Goal: Task Accomplishment & Management: Use online tool/utility

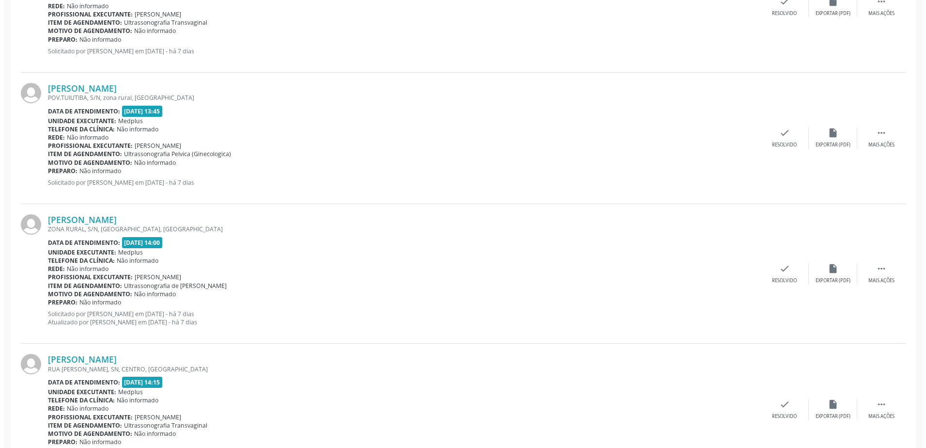
scroll to position [630, 0]
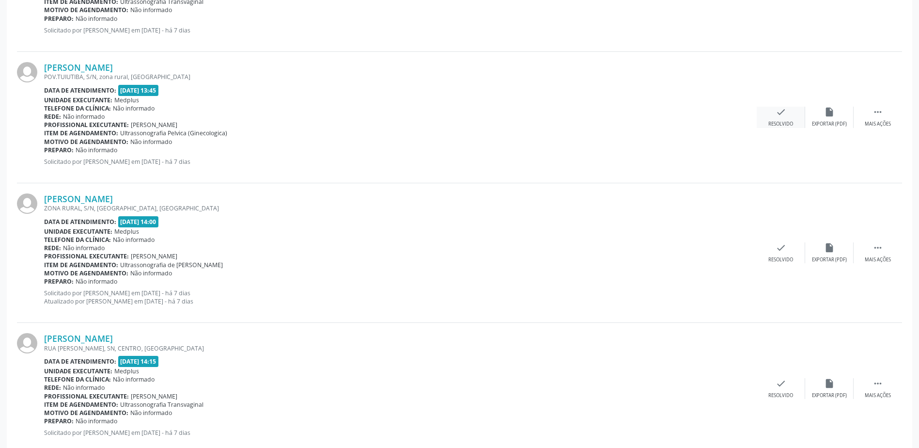
click at [785, 119] on div "check Resolvido" at bounding box center [781, 117] width 48 height 21
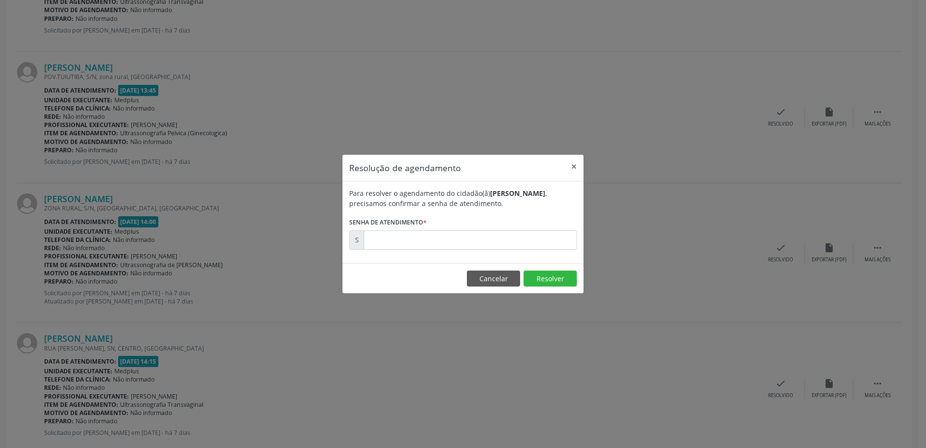
drag, startPoint x: 389, startPoint y: 227, endPoint x: 396, endPoint y: 236, distance: 11.3
click at [390, 230] on form "Para resolver o agendamento do cidadão(ã) [PERSON_NAME] , precisamos confirmar …" at bounding box center [463, 219] width 228 height 62
click at [399, 244] on input "text" at bounding box center [470, 239] width 213 height 19
type input "00174163"
click at [542, 272] on button "Resolver" at bounding box center [550, 278] width 53 height 16
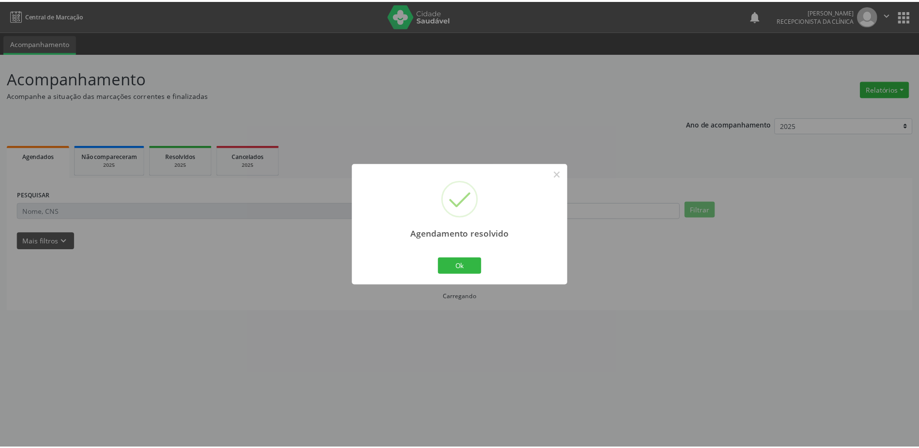
scroll to position [0, 0]
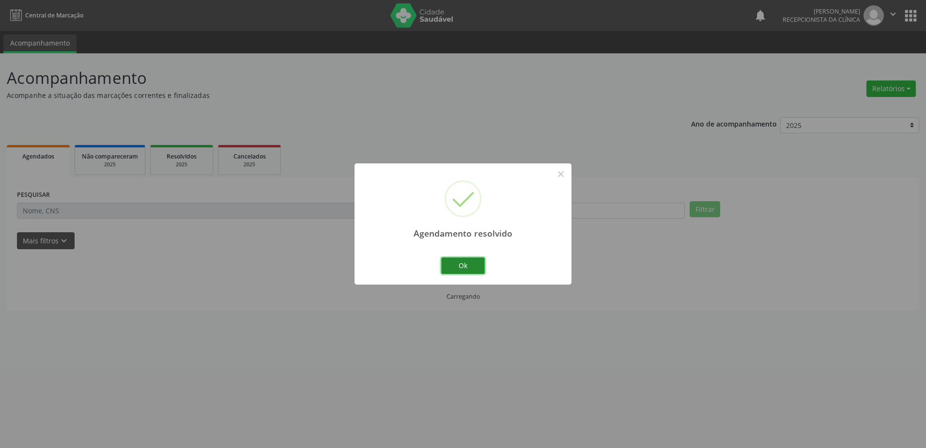
click at [460, 267] on button "Ok" at bounding box center [463, 265] width 44 height 16
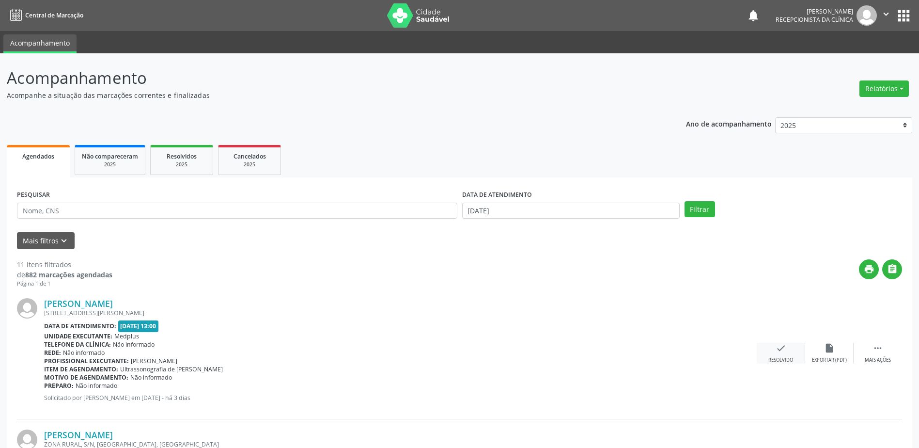
click at [779, 357] on div "Resolvido" at bounding box center [780, 359] width 25 height 7
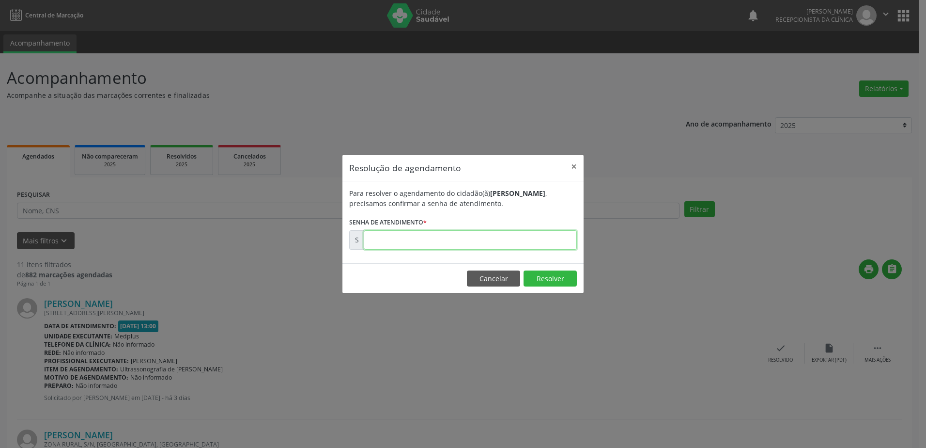
click at [430, 240] on input "text" at bounding box center [470, 239] width 213 height 19
type input "00174705"
click at [532, 275] on button "Resolver" at bounding box center [550, 278] width 53 height 16
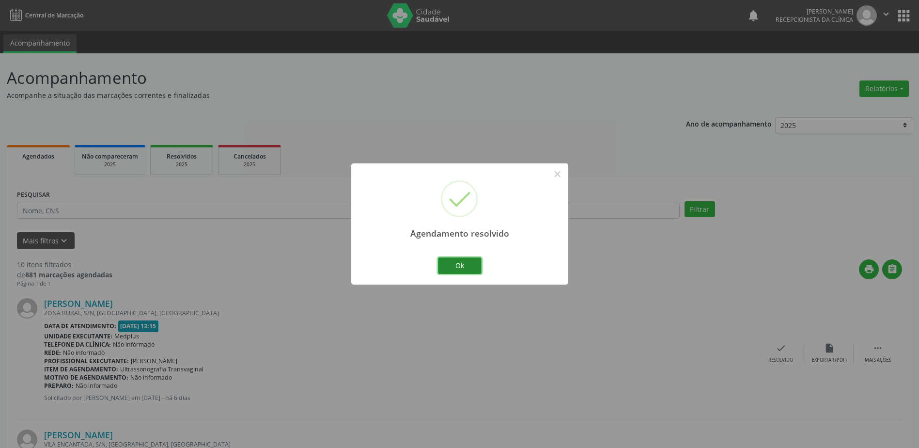
click at [449, 262] on button "Ok" at bounding box center [460, 265] width 44 height 16
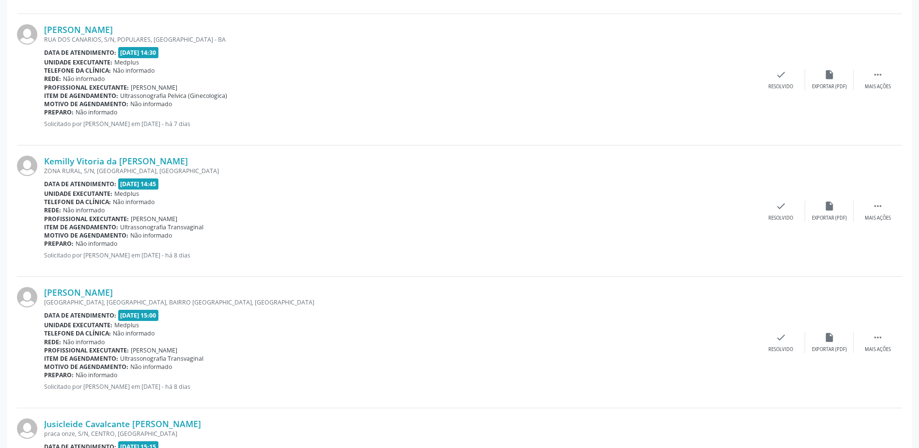
scroll to position [1178, 0]
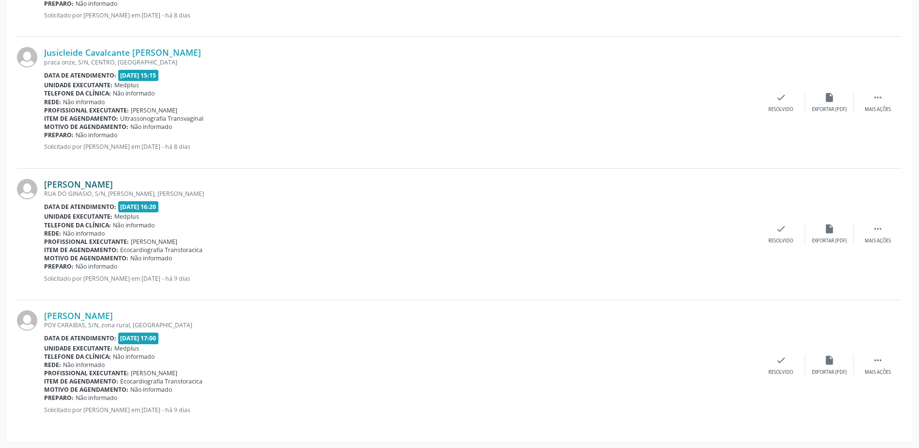
click at [105, 187] on link "[PERSON_NAME]" at bounding box center [78, 184] width 69 height 11
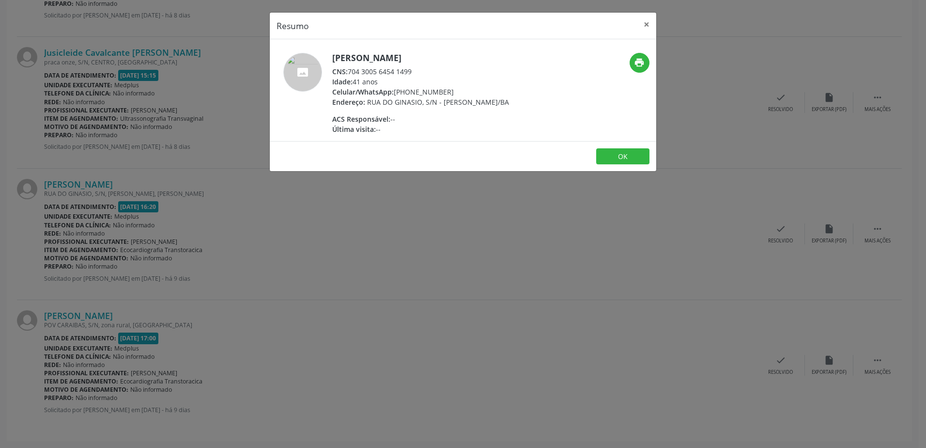
click at [478, 284] on div "Resumo × [PERSON_NAME] CNS: 704 3005 6454 1499 Idade: 41 anos Celular/WhatsApp:…" at bounding box center [463, 224] width 926 height 448
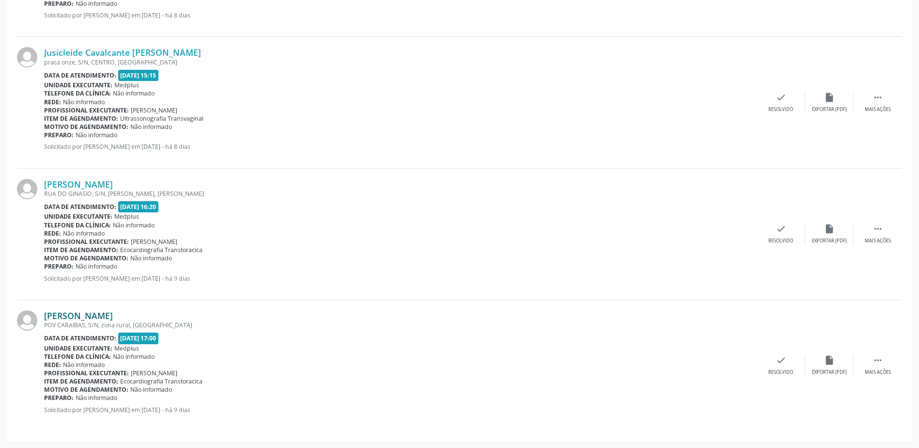
click at [108, 310] on link "[PERSON_NAME]" at bounding box center [78, 315] width 69 height 11
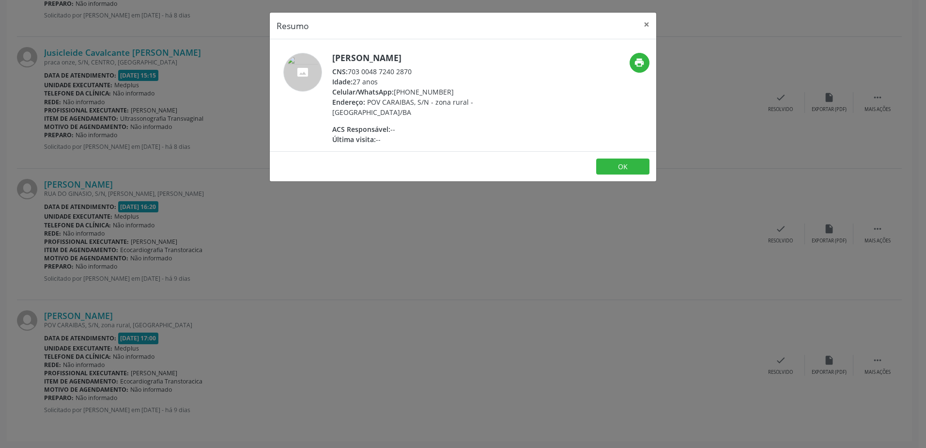
click at [526, 245] on div "Resumo × [PERSON_NAME] CNS: 703 0048 7240 2870 Idade: 27 anos Celular/WhatsApp:…" at bounding box center [463, 224] width 926 height 448
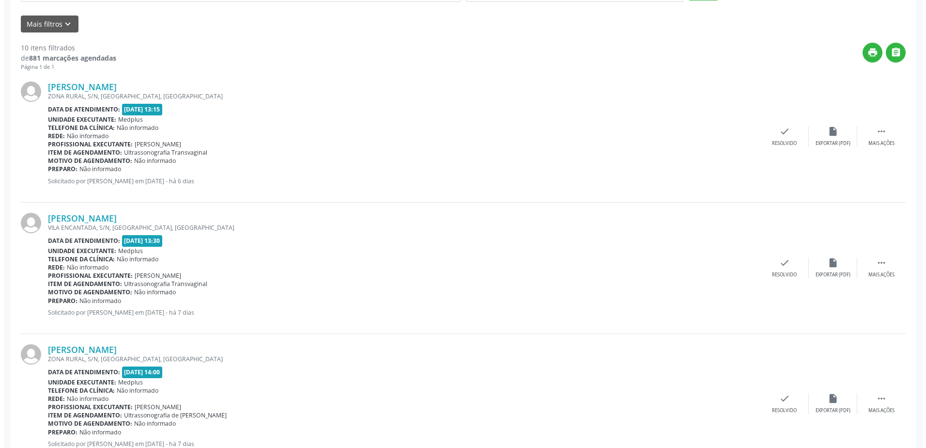
scroll to position [209, 0]
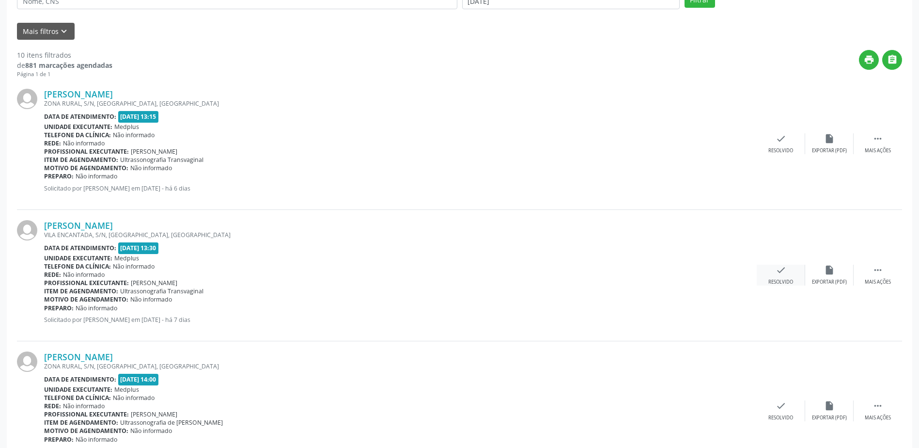
click at [775, 279] on div "Resolvido" at bounding box center [780, 281] width 25 height 7
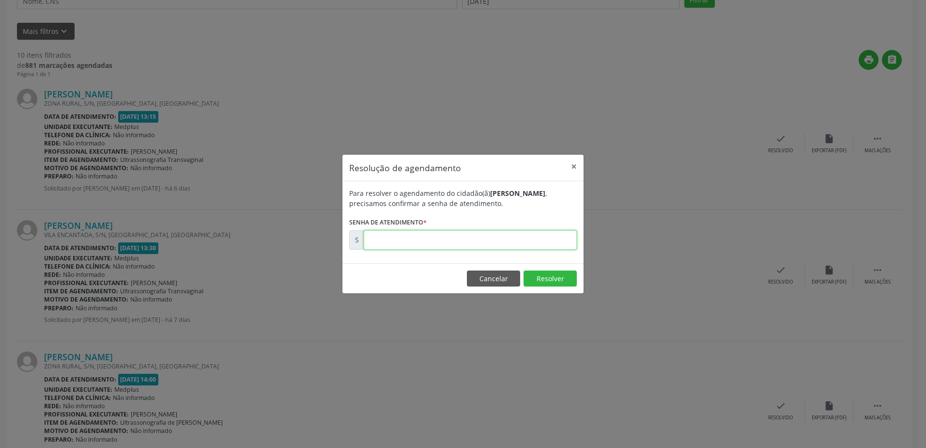
click at [502, 244] on input "text" at bounding box center [470, 239] width 213 height 19
type input "00174228"
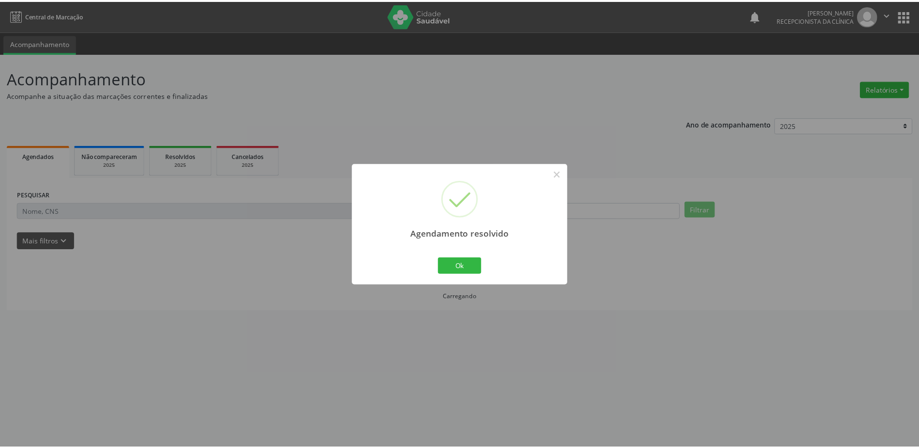
scroll to position [0, 0]
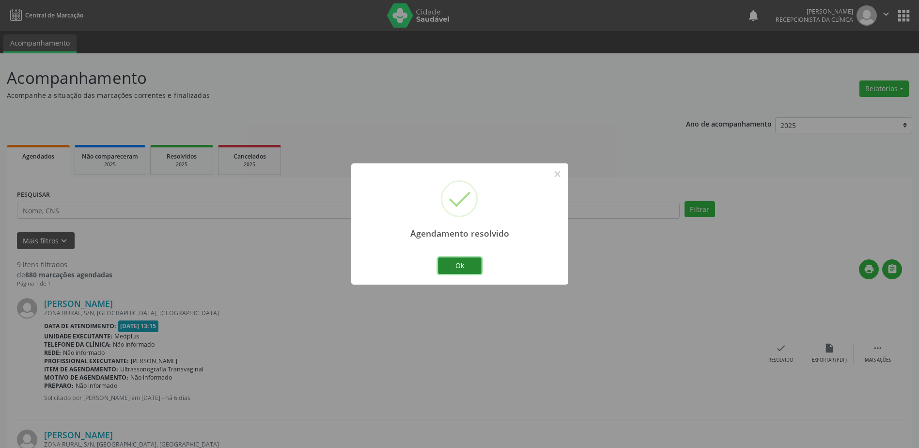
click at [467, 261] on button "Ok" at bounding box center [460, 265] width 44 height 16
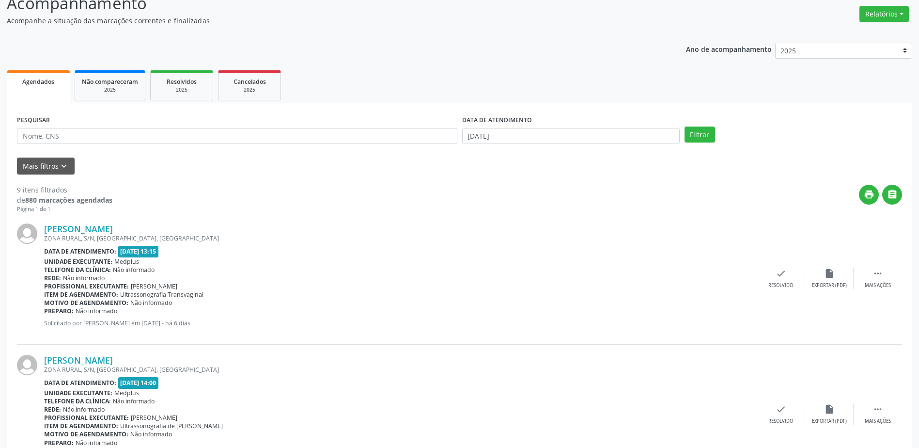
scroll to position [194, 0]
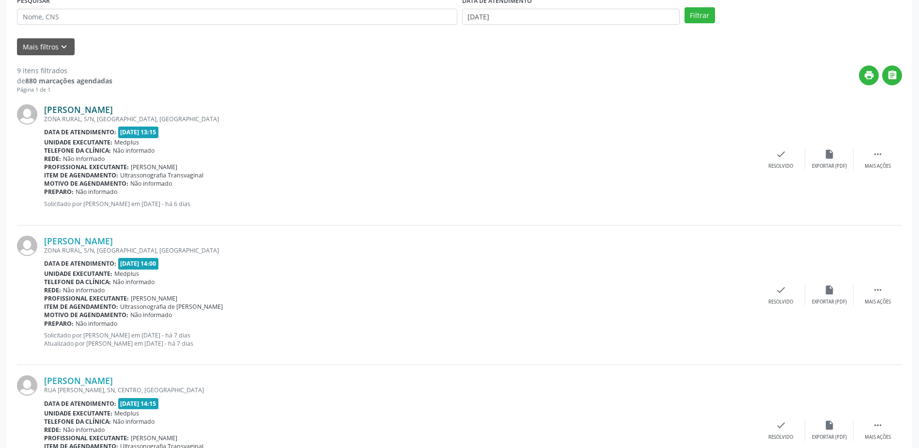
click at [113, 108] on link "[PERSON_NAME]" at bounding box center [78, 109] width 69 height 11
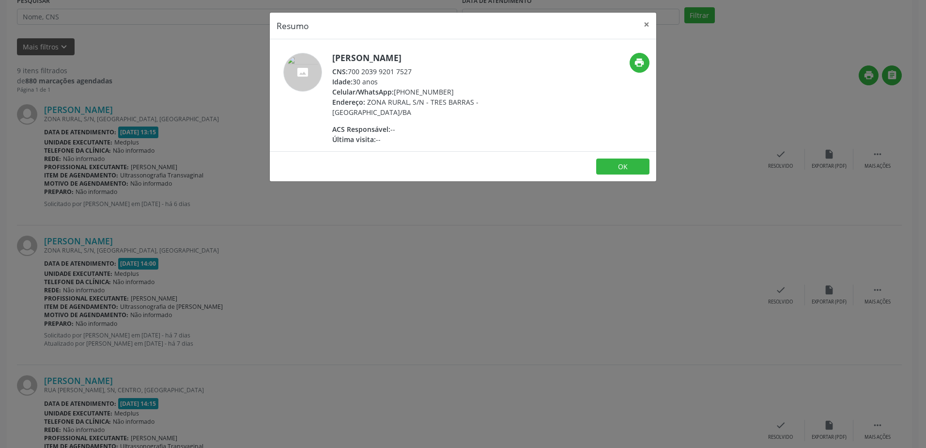
drag, startPoint x: 354, startPoint y: 261, endPoint x: 342, endPoint y: 259, distance: 11.8
click at [354, 260] on div "Resumo × Rosineide [PERSON_NAME] CNS: 700 2039 9201 7527 Idade: 30 anos Celular…" at bounding box center [463, 224] width 926 height 448
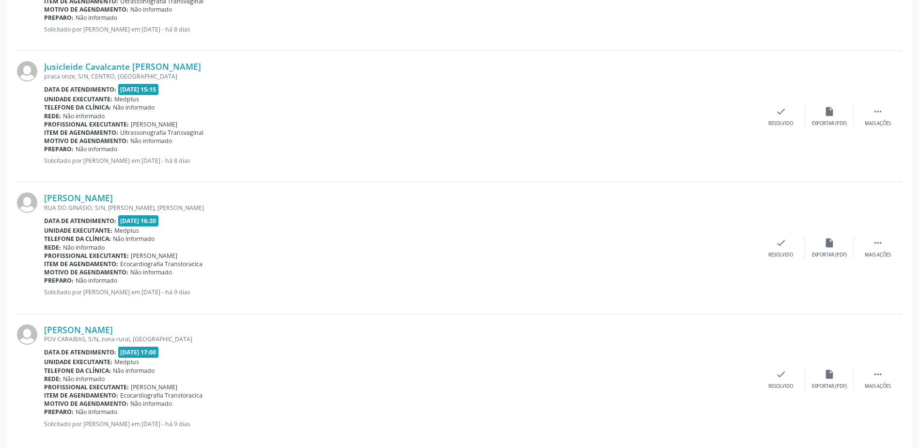
scroll to position [1047, 0]
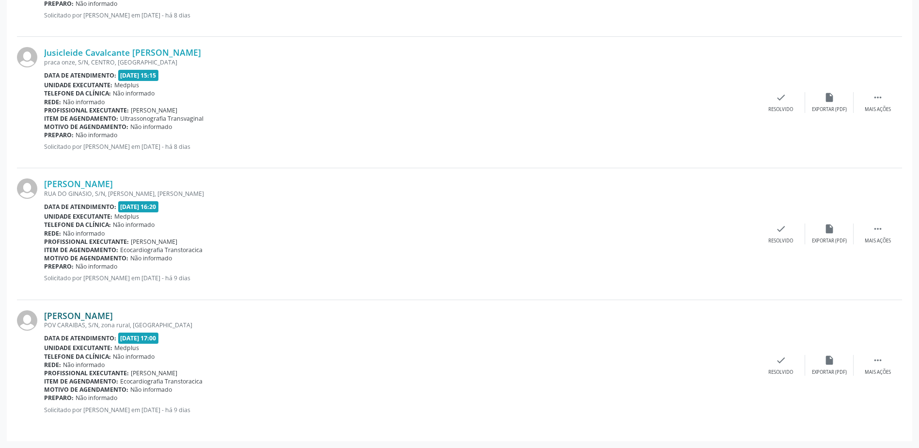
click at [99, 318] on link "[PERSON_NAME]" at bounding box center [78, 315] width 69 height 11
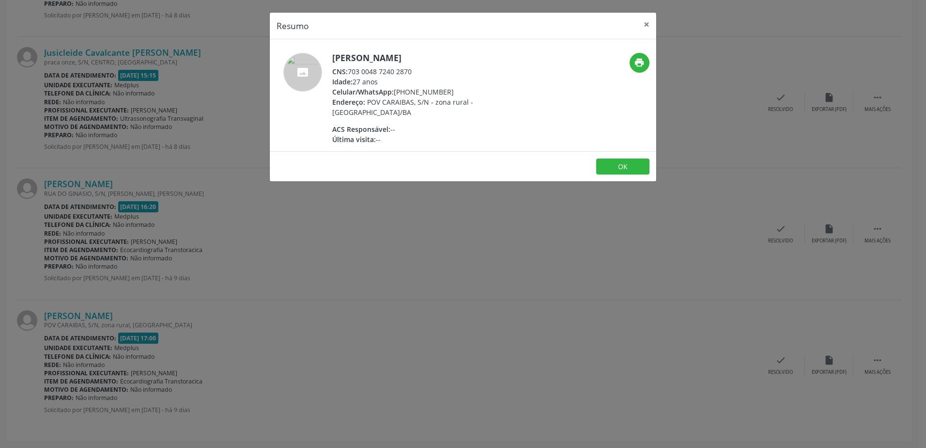
click at [406, 234] on div "Resumo × [PERSON_NAME] CNS: 703 0048 7240 2870 Idade: 27 anos Celular/WhatsApp:…" at bounding box center [463, 224] width 926 height 448
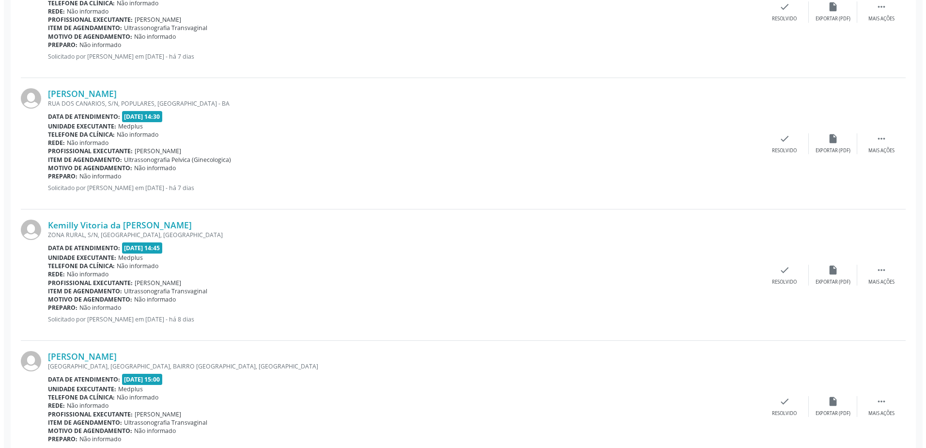
scroll to position [611, 0]
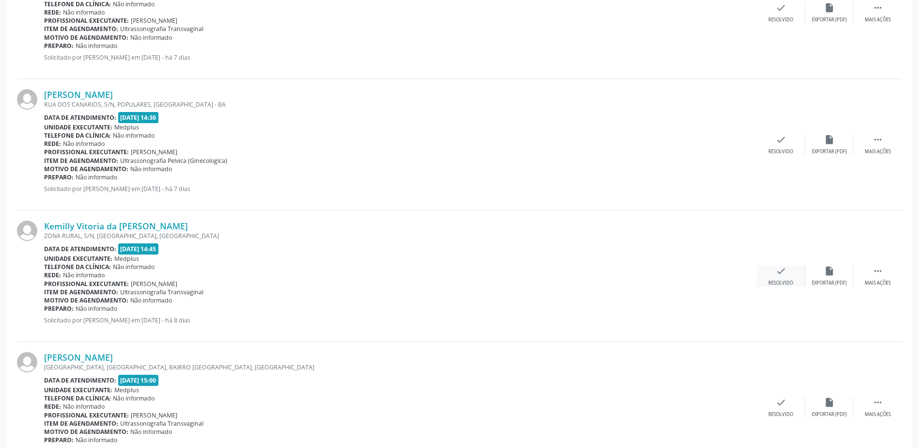
click at [780, 269] on icon "check" at bounding box center [780, 270] width 11 height 11
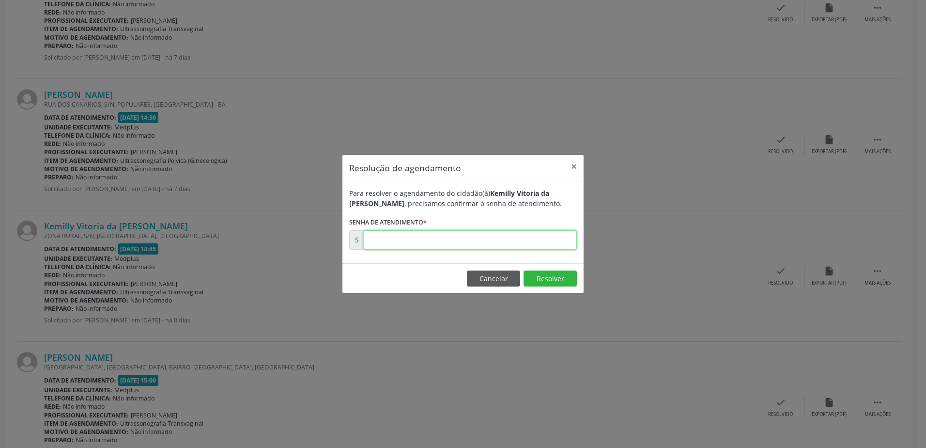
click at [423, 243] on input "text" at bounding box center [470, 239] width 213 height 19
type input "00173989"
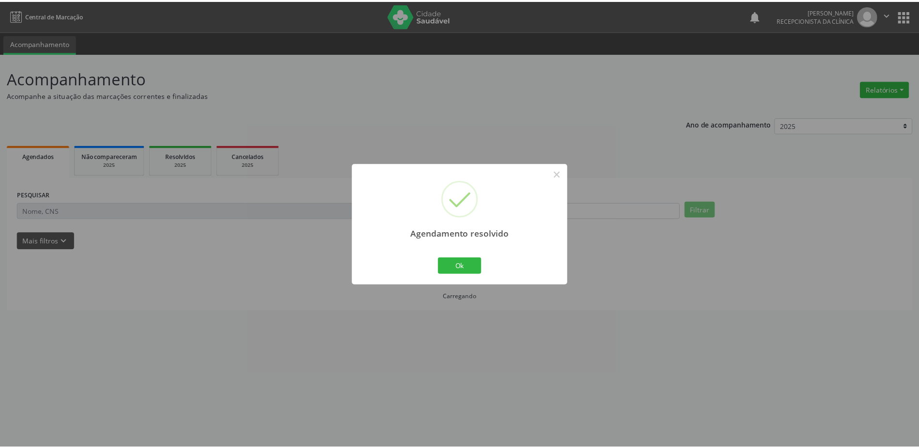
scroll to position [0, 0]
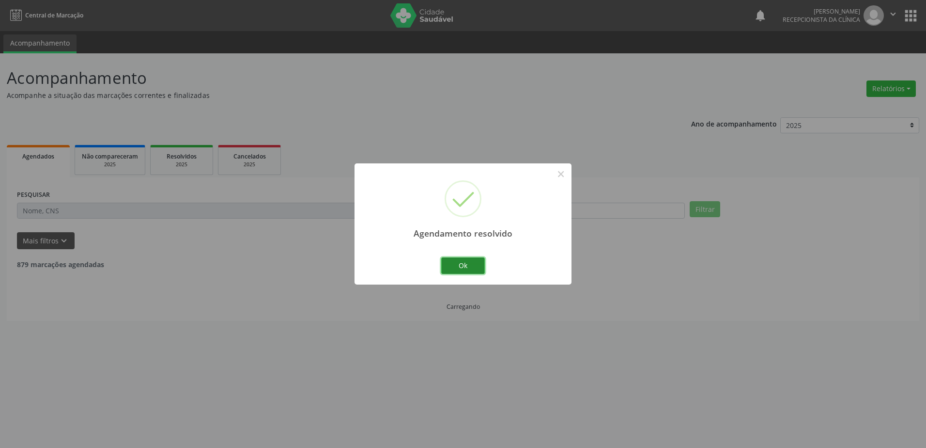
click at [472, 265] on button "Ok" at bounding box center [463, 265] width 44 height 16
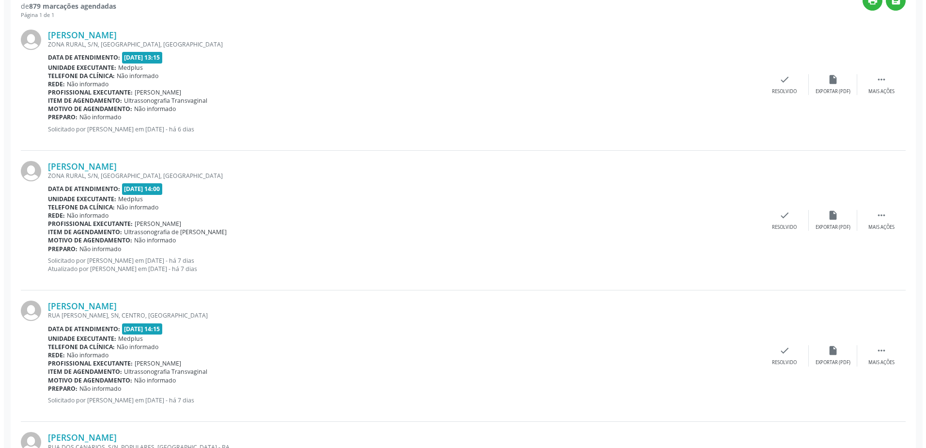
scroll to position [291, 0]
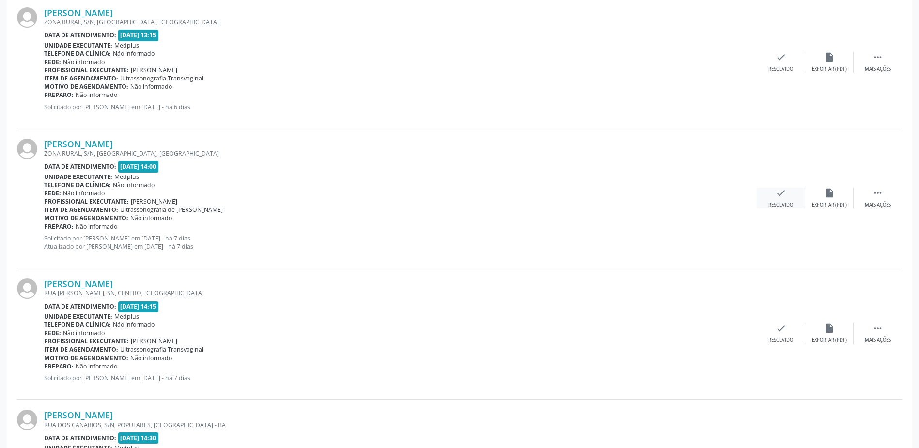
click at [785, 200] on div "check Resolvido" at bounding box center [781, 197] width 48 height 21
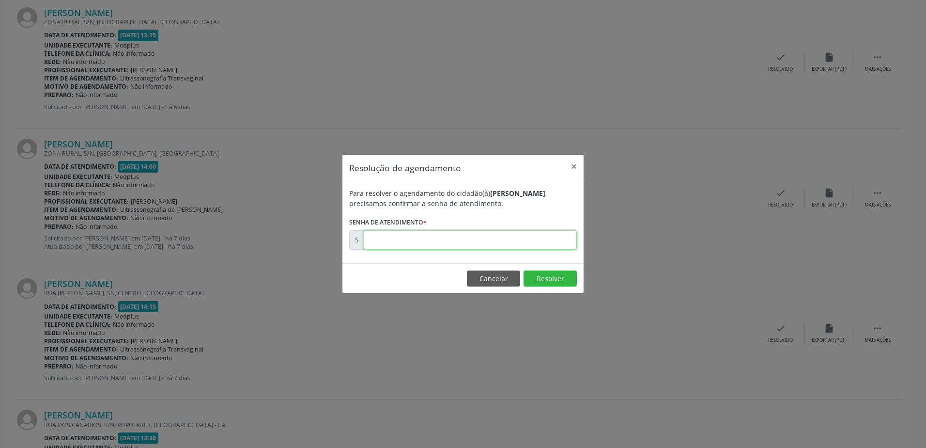
drag, startPoint x: 370, startPoint y: 240, endPoint x: 387, endPoint y: 242, distance: 17.5
click at [370, 240] on input "text" at bounding box center [470, 239] width 213 height 19
type input "00174162"
click at [558, 279] on button "Resolver" at bounding box center [550, 278] width 53 height 16
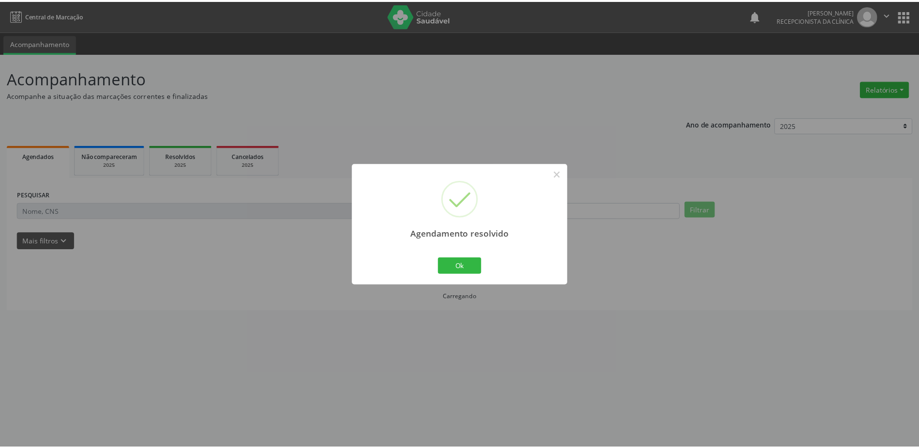
scroll to position [0, 0]
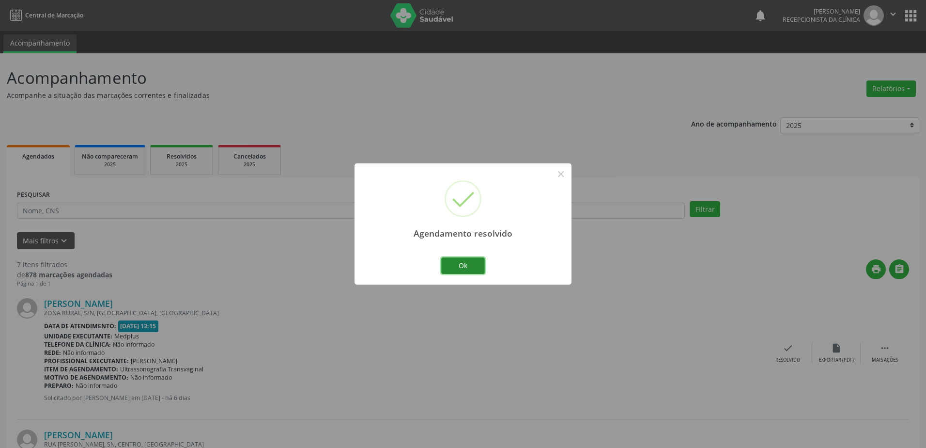
click at [471, 264] on button "Ok" at bounding box center [463, 265] width 44 height 16
